Goal: Task Accomplishment & Management: Complete application form

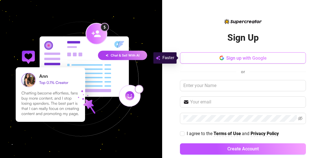
click at [269, 61] on button "Sign up with Google" at bounding box center [243, 57] width 126 height 11
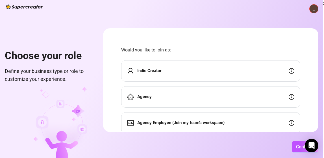
click at [241, 73] on div "Indie Creator" at bounding box center [210, 70] width 179 height 21
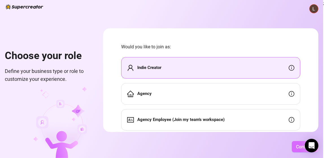
scroll to position [0, 11]
click at [300, 148] on button "Continue" at bounding box center [305, 146] width 27 height 11
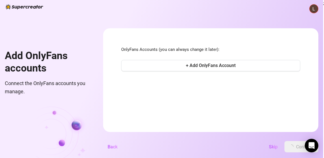
scroll to position [0, 0]
click at [236, 68] on span "+ Add OnlyFans Account" at bounding box center [211, 65] width 50 height 5
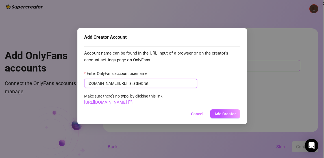
type input "lailathebrat"
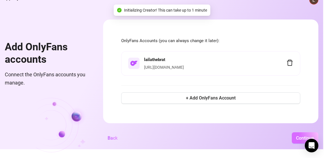
scroll to position [8, 11]
click at [316, 133] on button "Continue" at bounding box center [305, 138] width 27 height 11
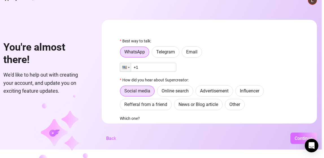
scroll to position [8, 8]
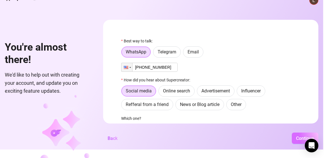
type input "[PHONE_NUMBER]"
click at [303, 139] on span "Continue" at bounding box center [305, 138] width 18 height 5
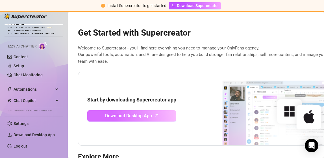
click at [143, 119] on link "Download Desktop App" at bounding box center [131, 115] width 89 height 11
